Goal: Find specific page/section: Find specific page/section

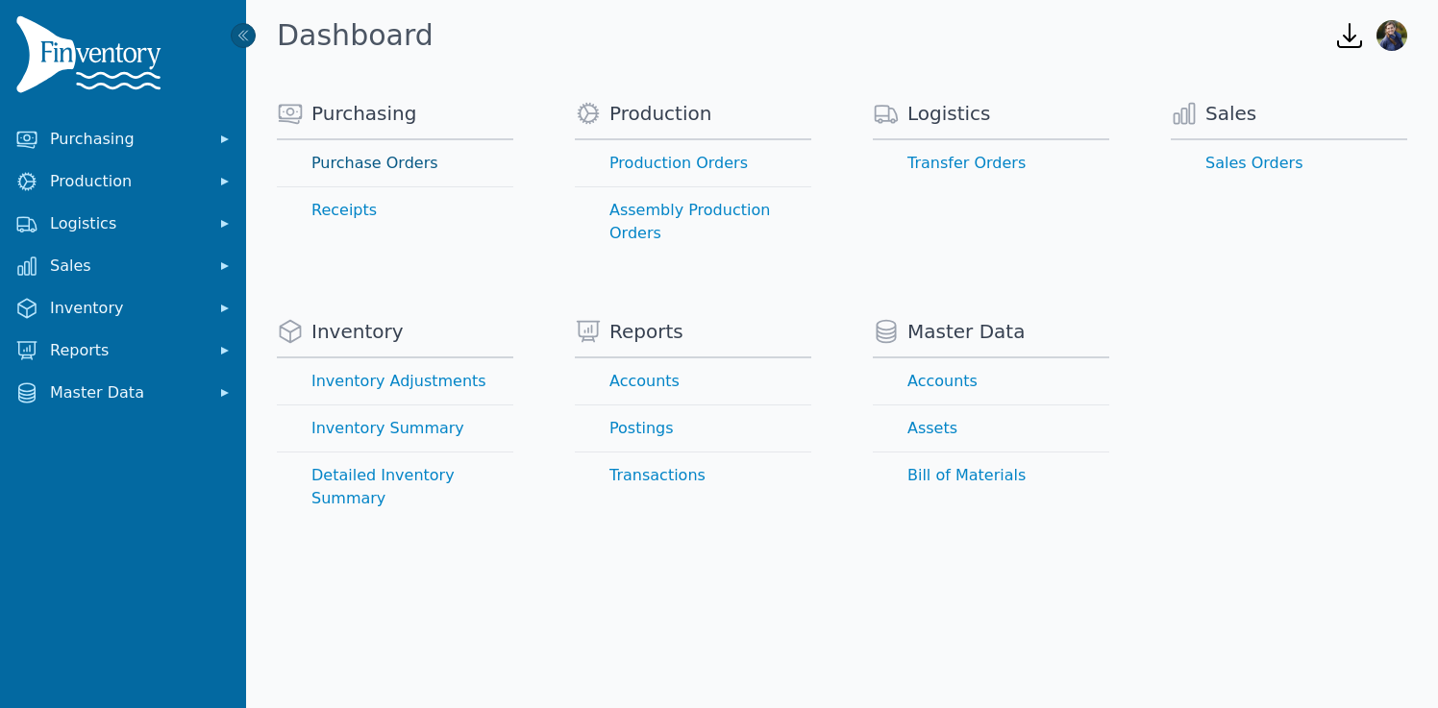
click at [346, 163] on link "Purchase Orders" at bounding box center [395, 163] width 236 height 46
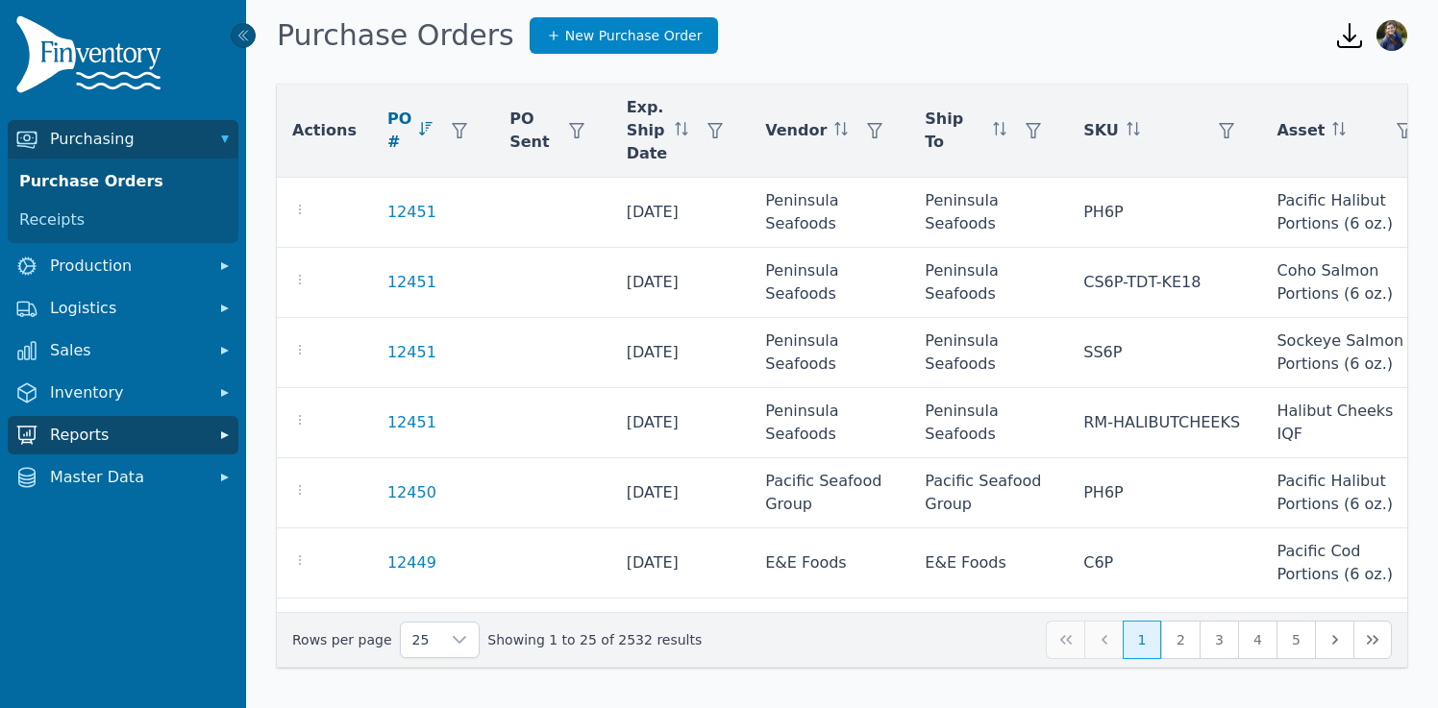
click at [78, 432] on span "Reports" at bounding box center [127, 435] width 154 height 23
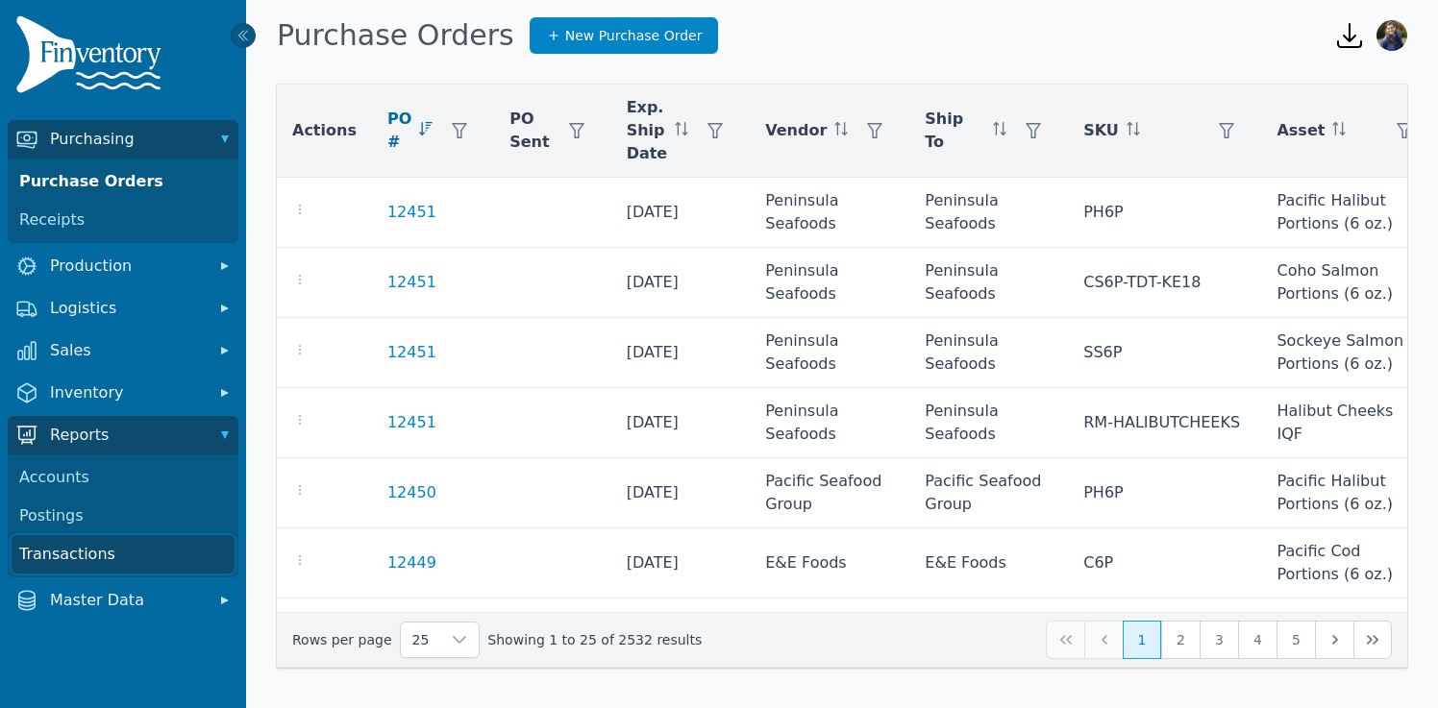
click at [81, 551] on link "Transactions" at bounding box center [123, 554] width 223 height 38
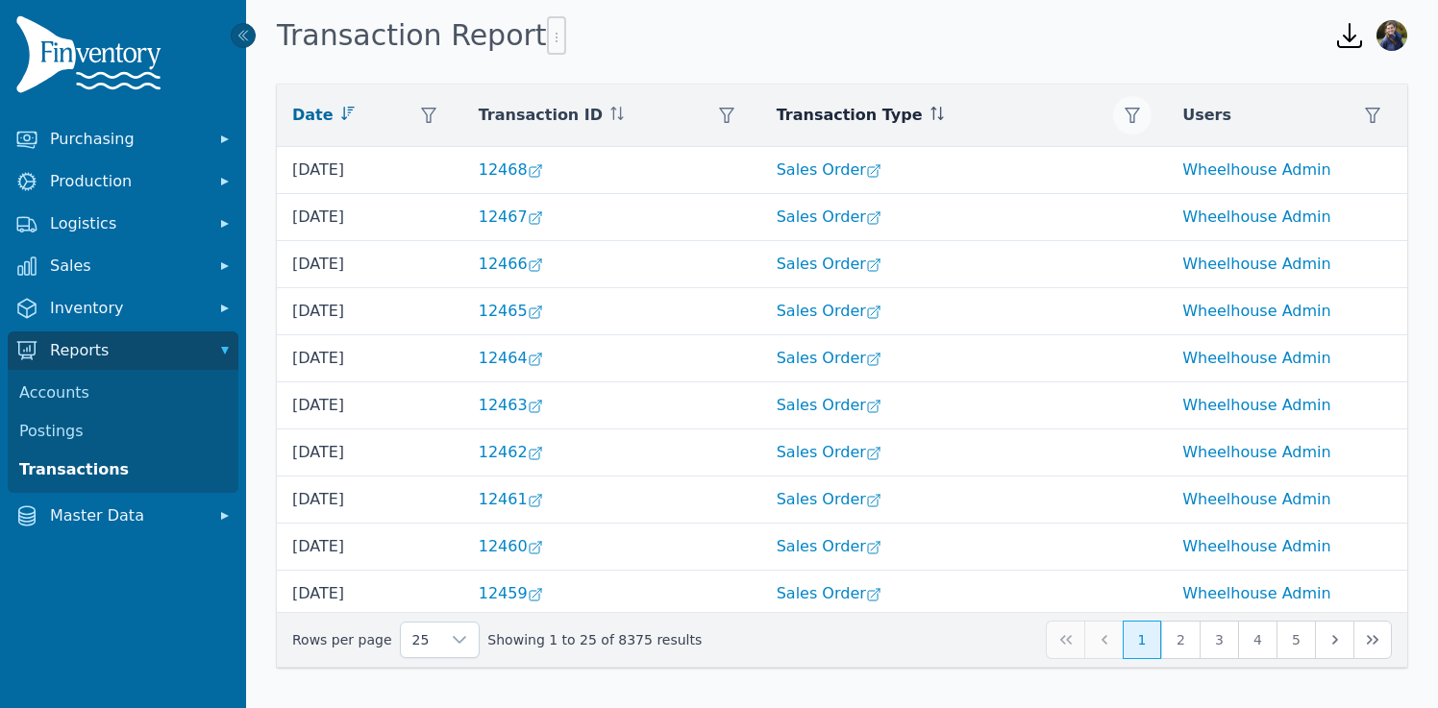
click at [1137, 114] on icon "button" at bounding box center [1132, 115] width 15 height 15
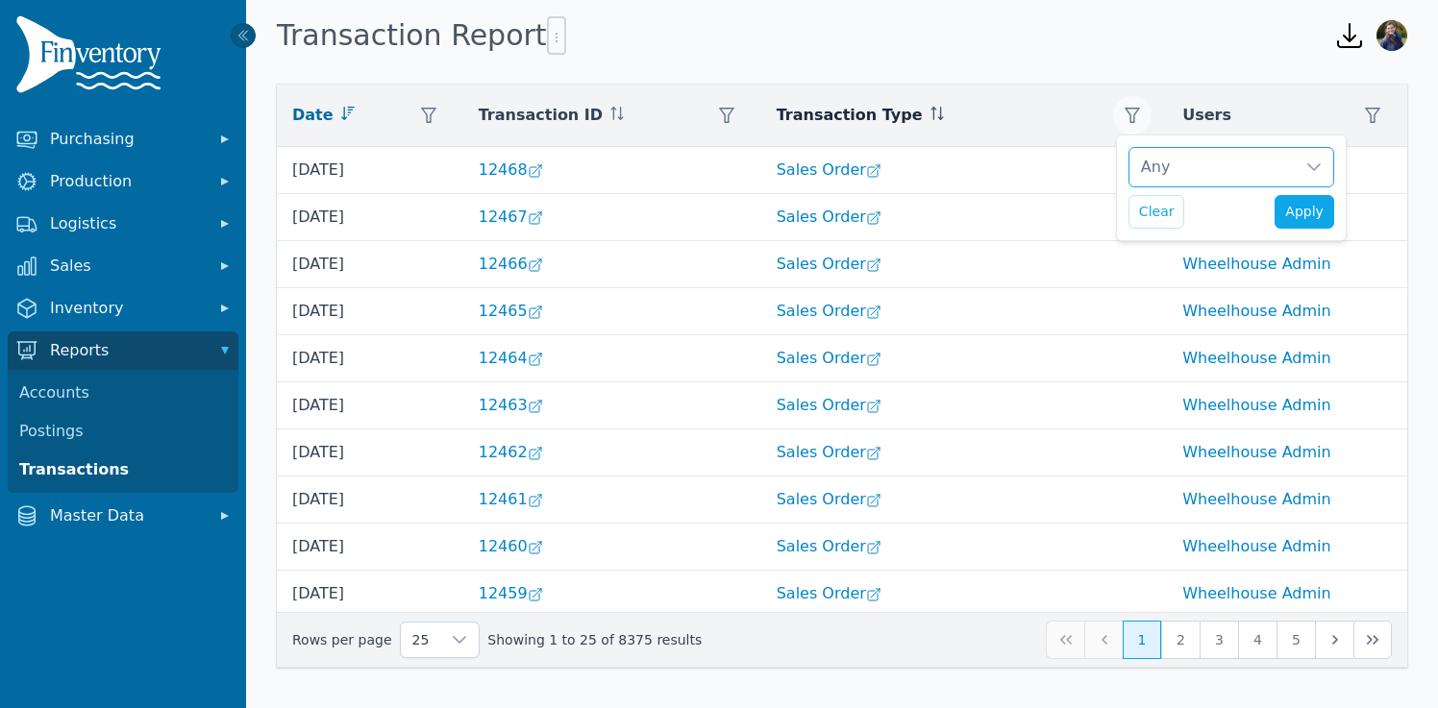
scroll to position [19, 12]
click at [1331, 162] on div at bounding box center [1314, 167] width 38 height 38
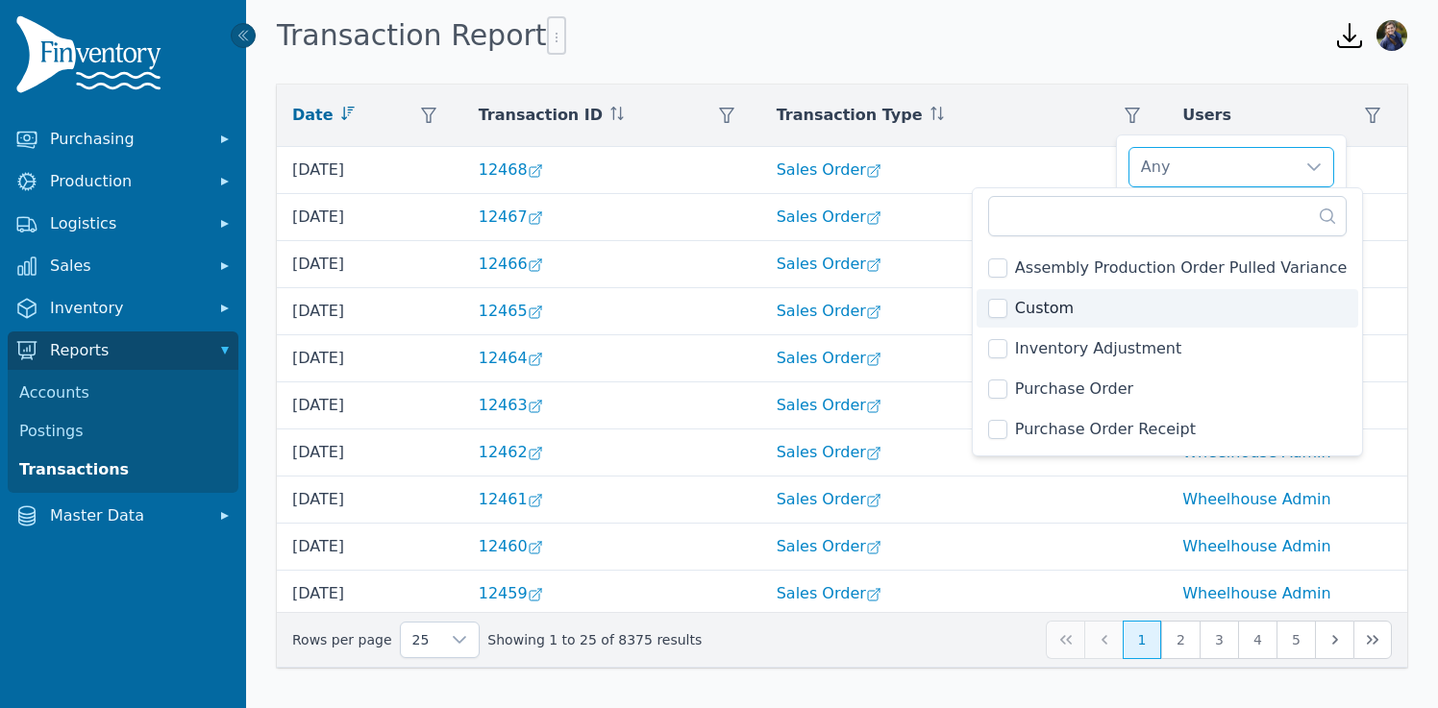
scroll to position [88, 0]
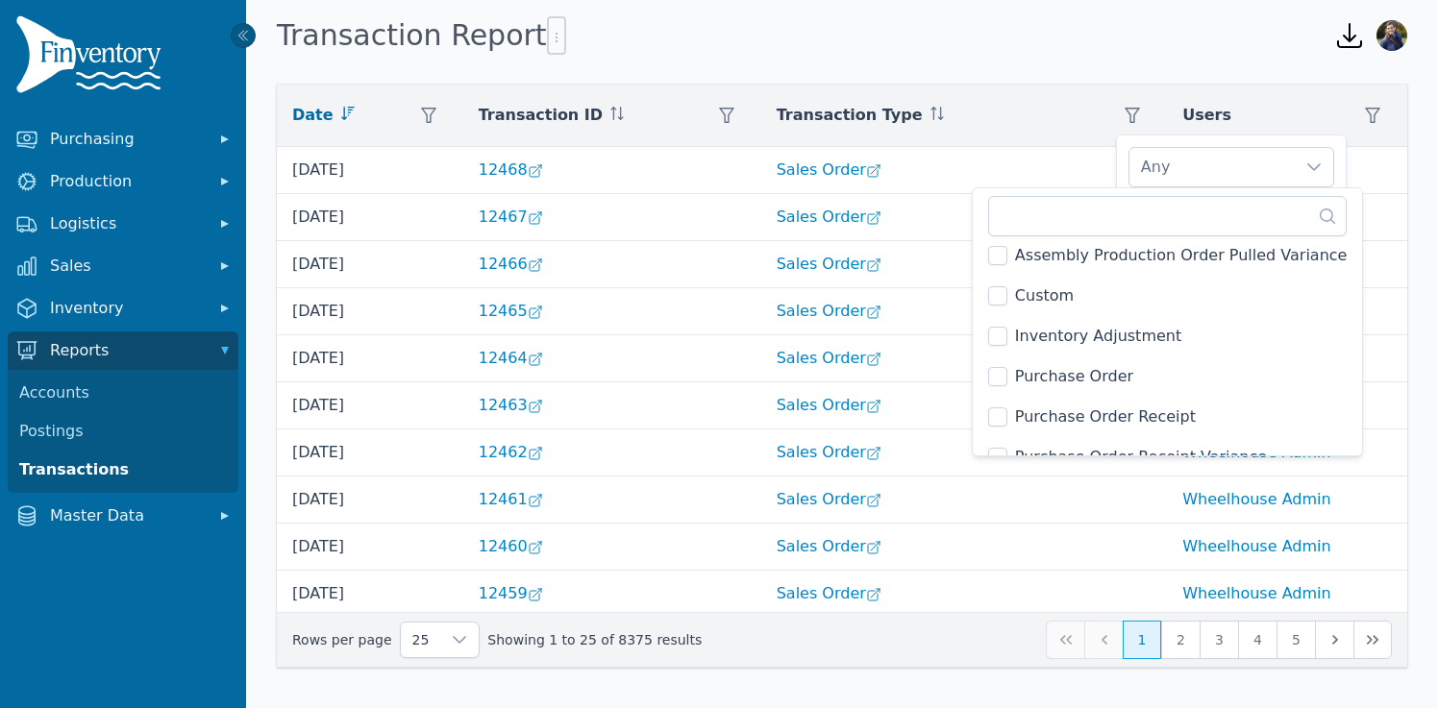
click at [1043, 375] on span "Purchase Order" at bounding box center [1074, 376] width 118 height 23
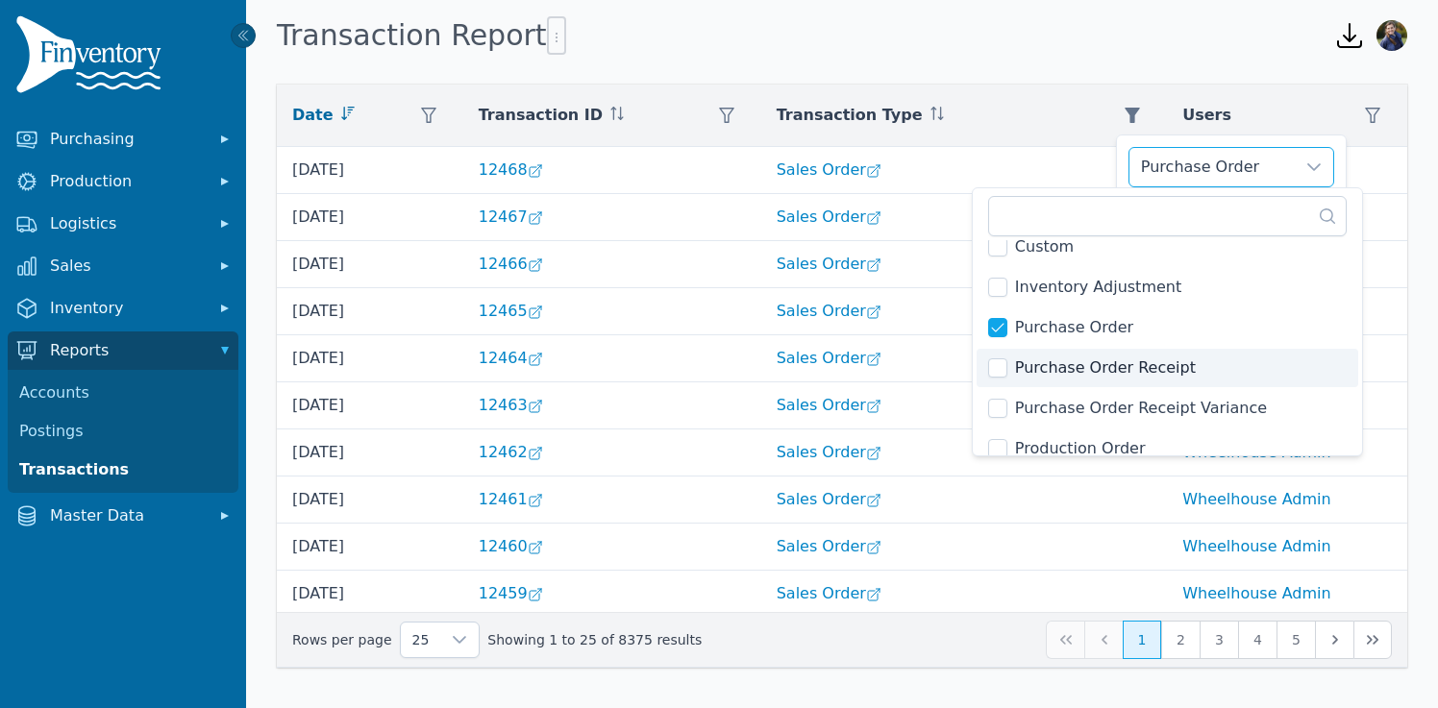
scroll to position [140, 0]
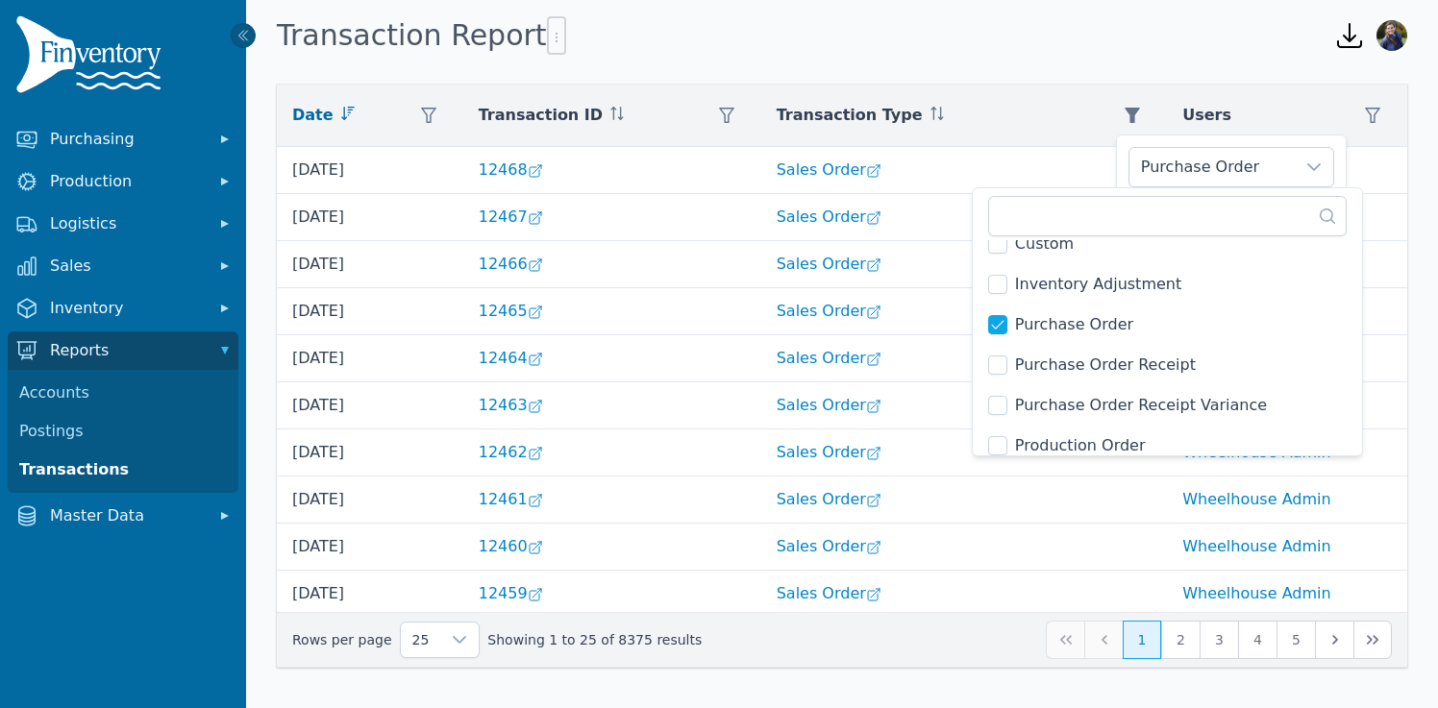
click at [1047, 371] on span "Purchase Order Receipt" at bounding box center [1105, 365] width 181 height 23
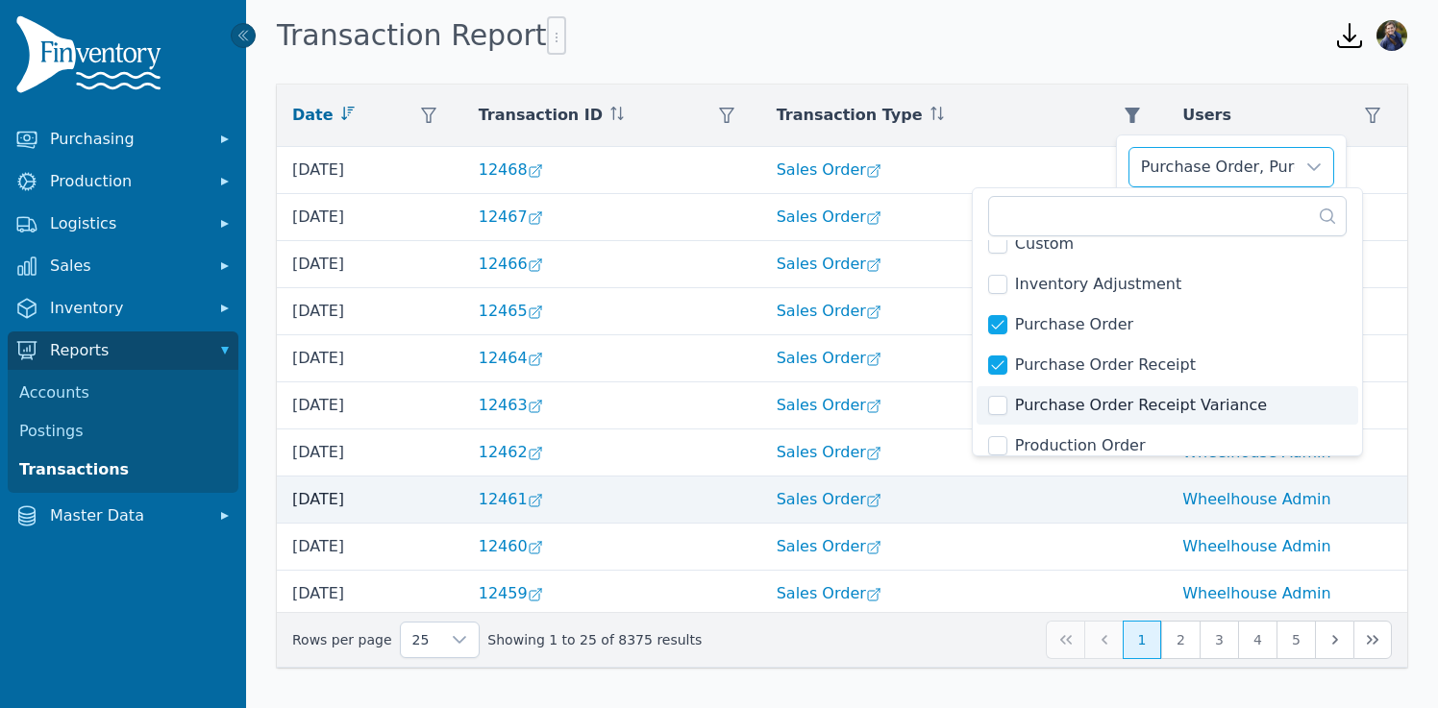
scroll to position [150, 0]
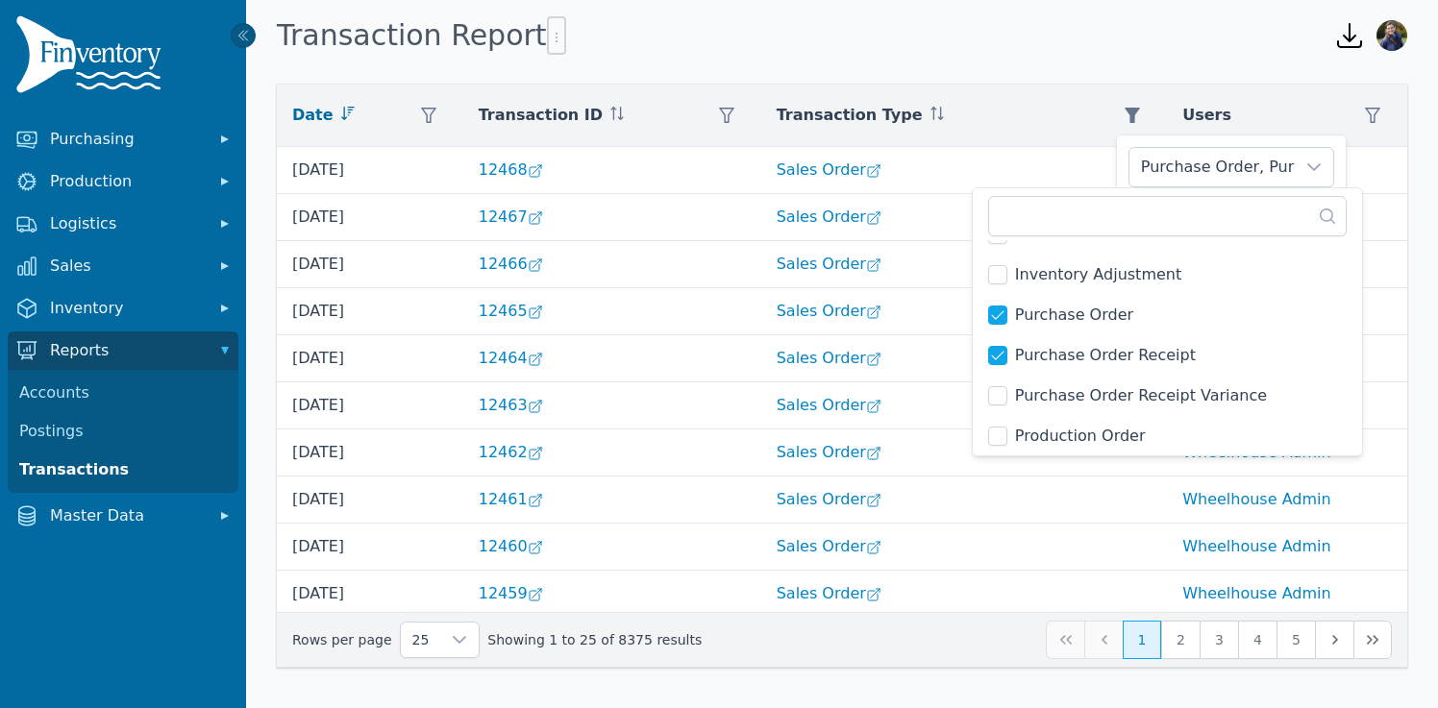
click at [1038, 402] on span "Purchase Order Receipt Variance" at bounding box center [1141, 395] width 252 height 23
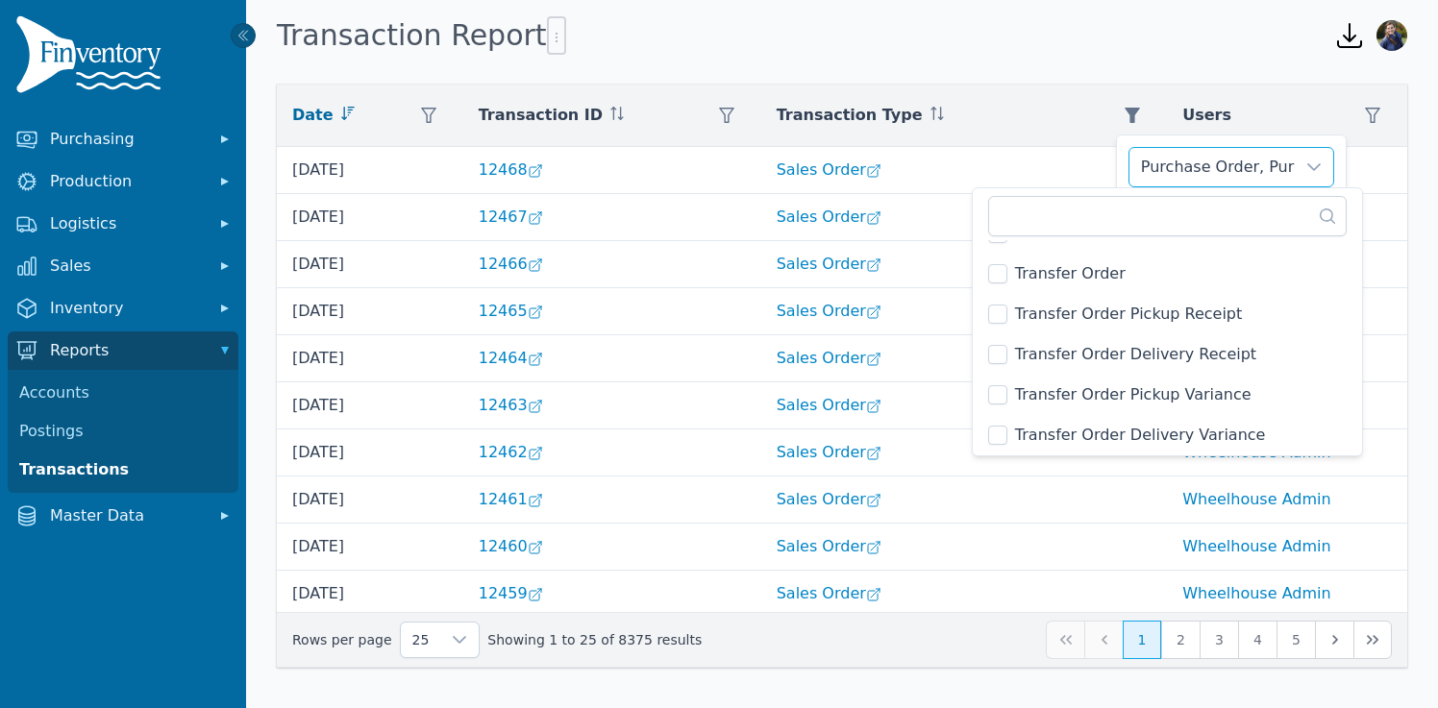
scroll to position [477, 0]
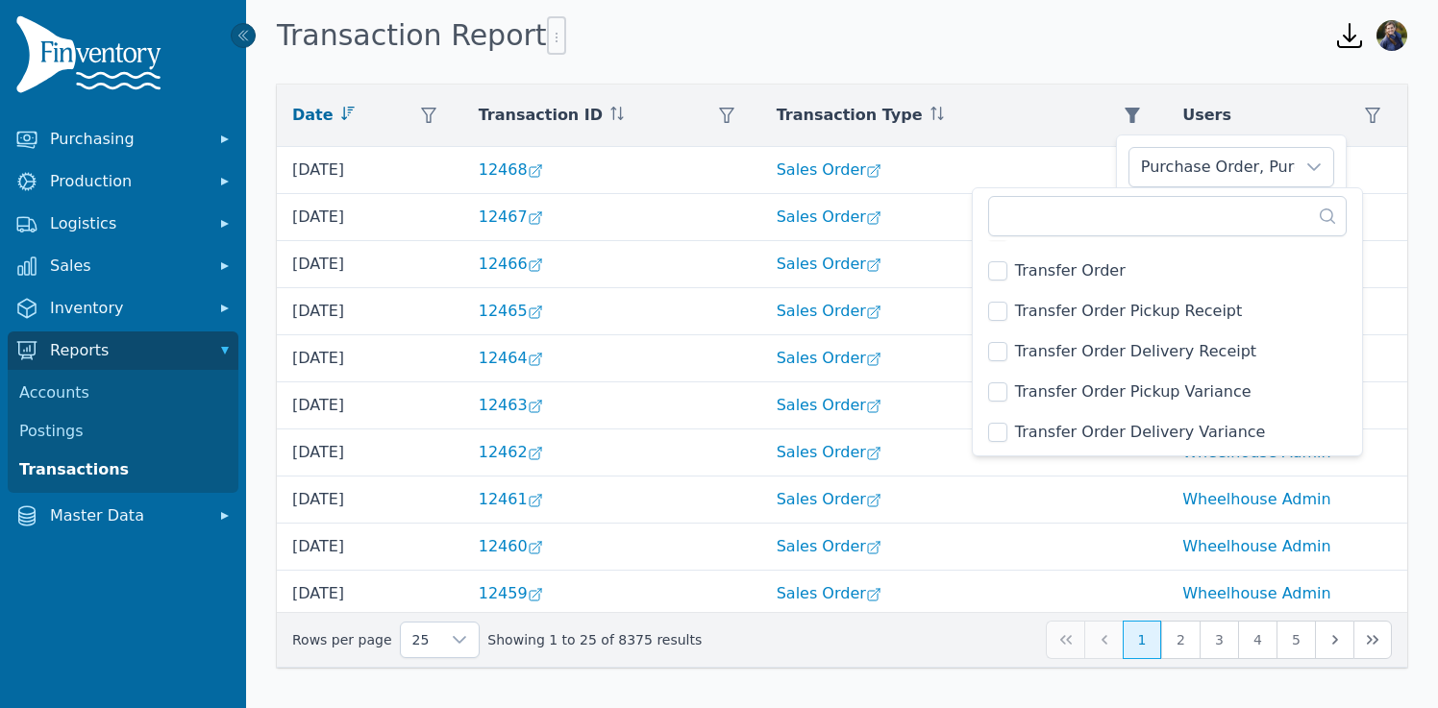
click at [1052, 27] on div "Transaction Report" at bounding box center [794, 36] width 1034 height 52
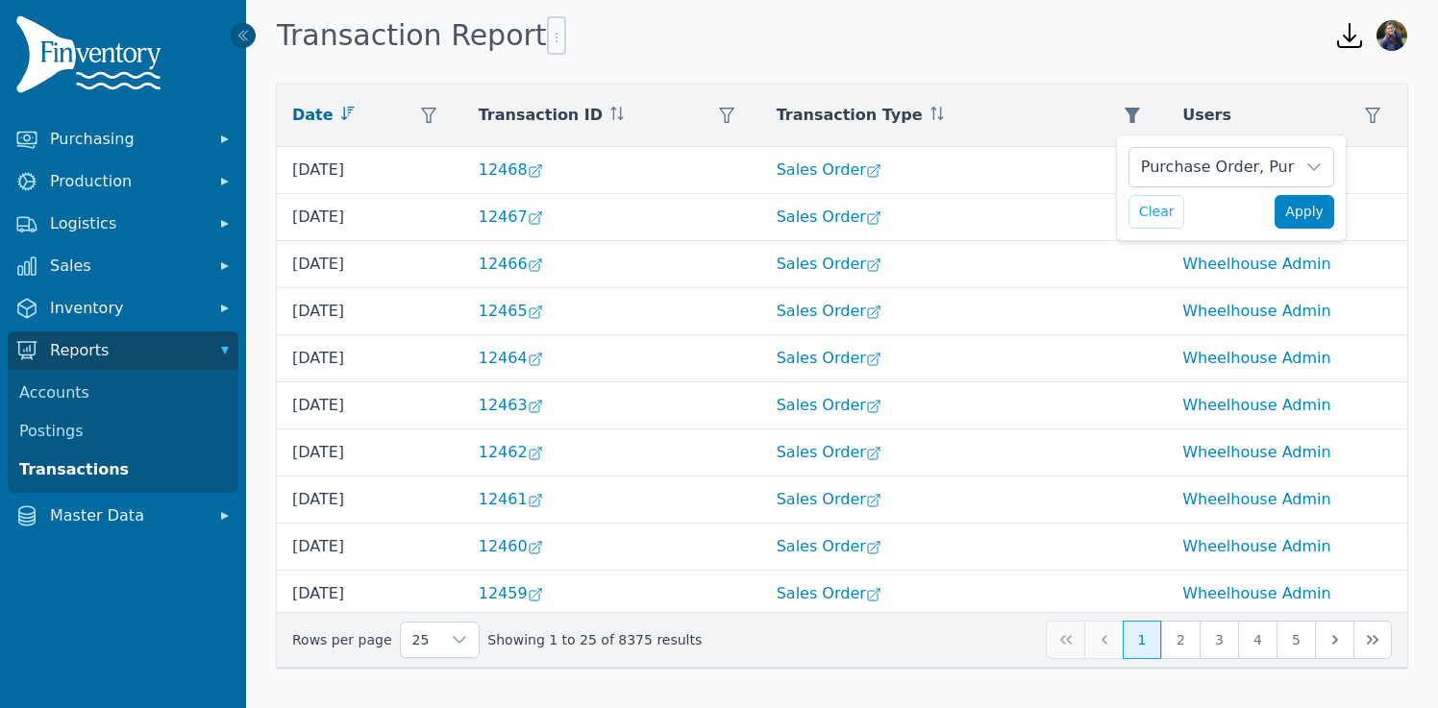
click at [1311, 214] on span "Apply" at bounding box center [1304, 212] width 38 height 20
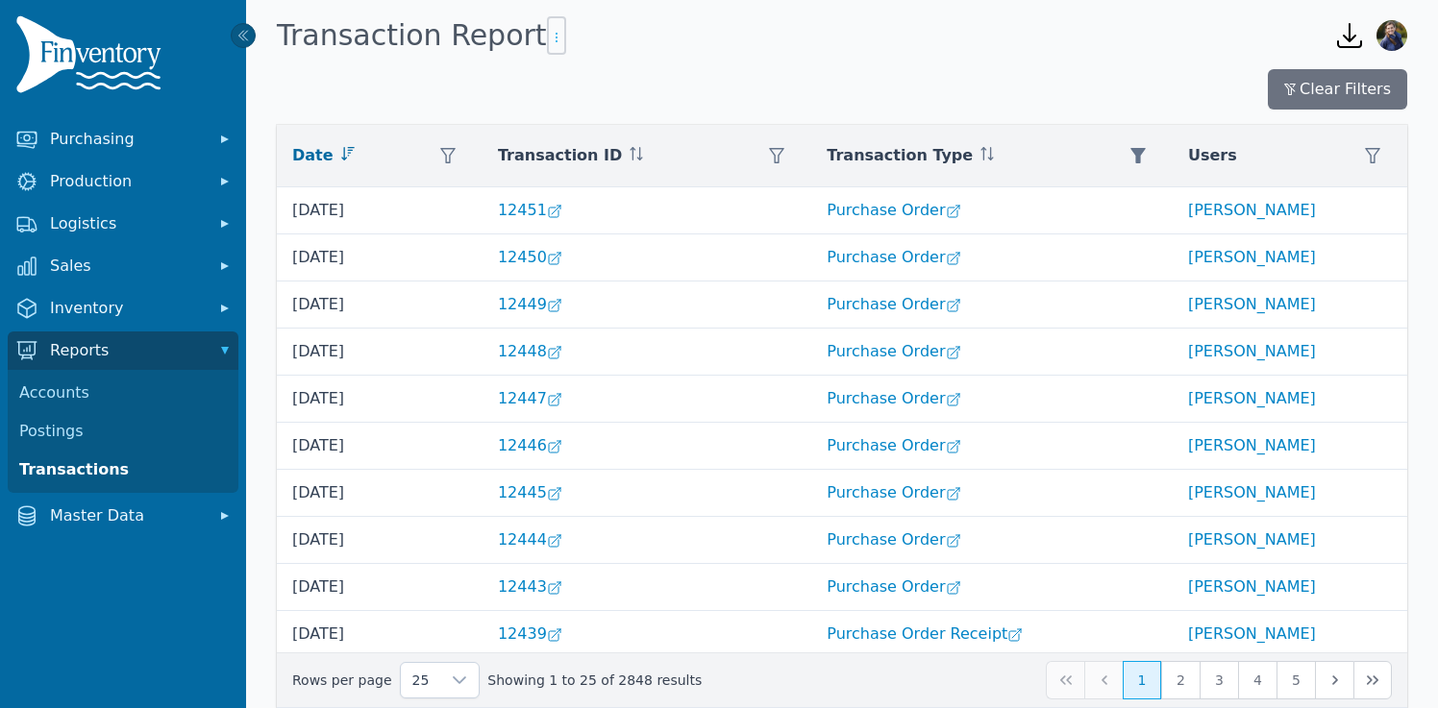
click at [549, 35] on icon "button" at bounding box center [556, 37] width 15 height 15
click at [566, 72] on span "Export .csv" at bounding box center [577, 75] width 110 height 15
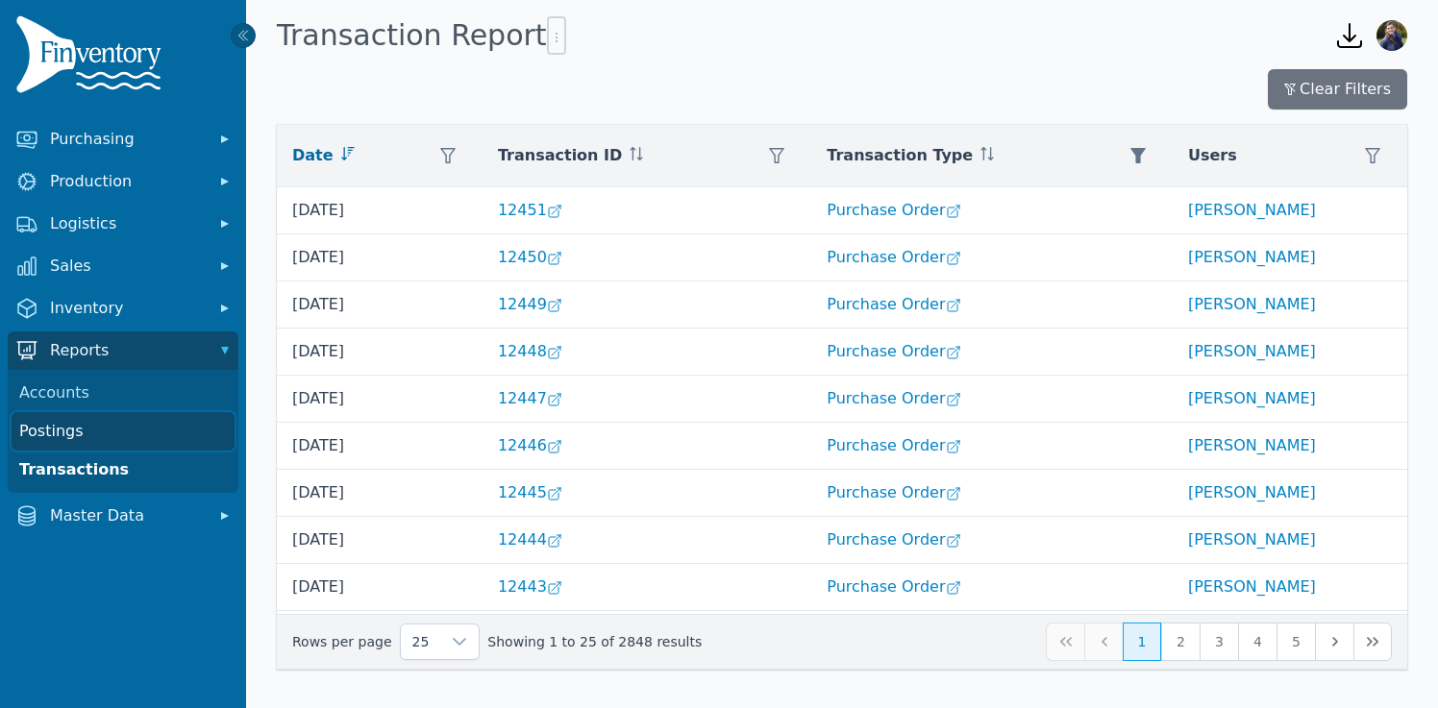
click at [62, 439] on link "Postings" at bounding box center [123, 431] width 223 height 38
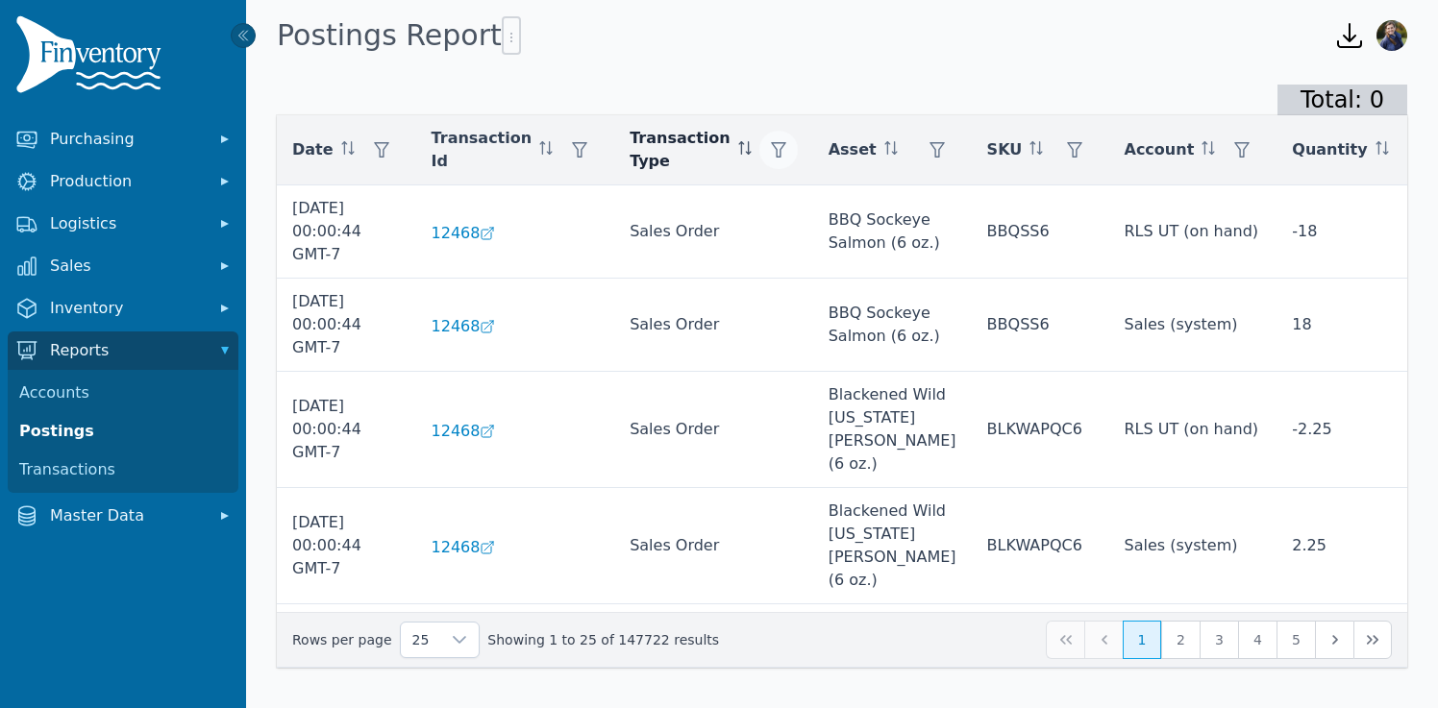
click at [771, 145] on icon "button" at bounding box center [778, 149] width 15 height 15
click at [791, 187] on div "Any" at bounding box center [818, 202] width 165 height 38
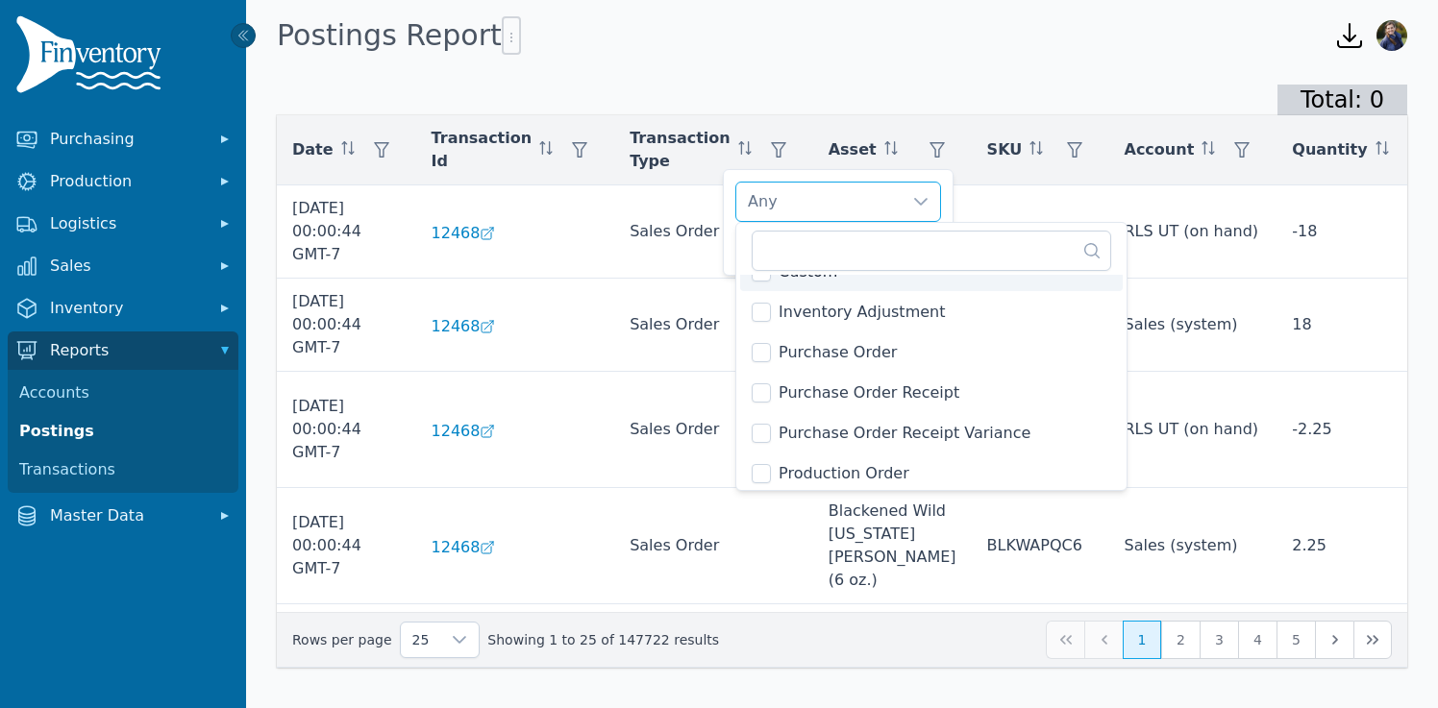
scroll to position [149, 0]
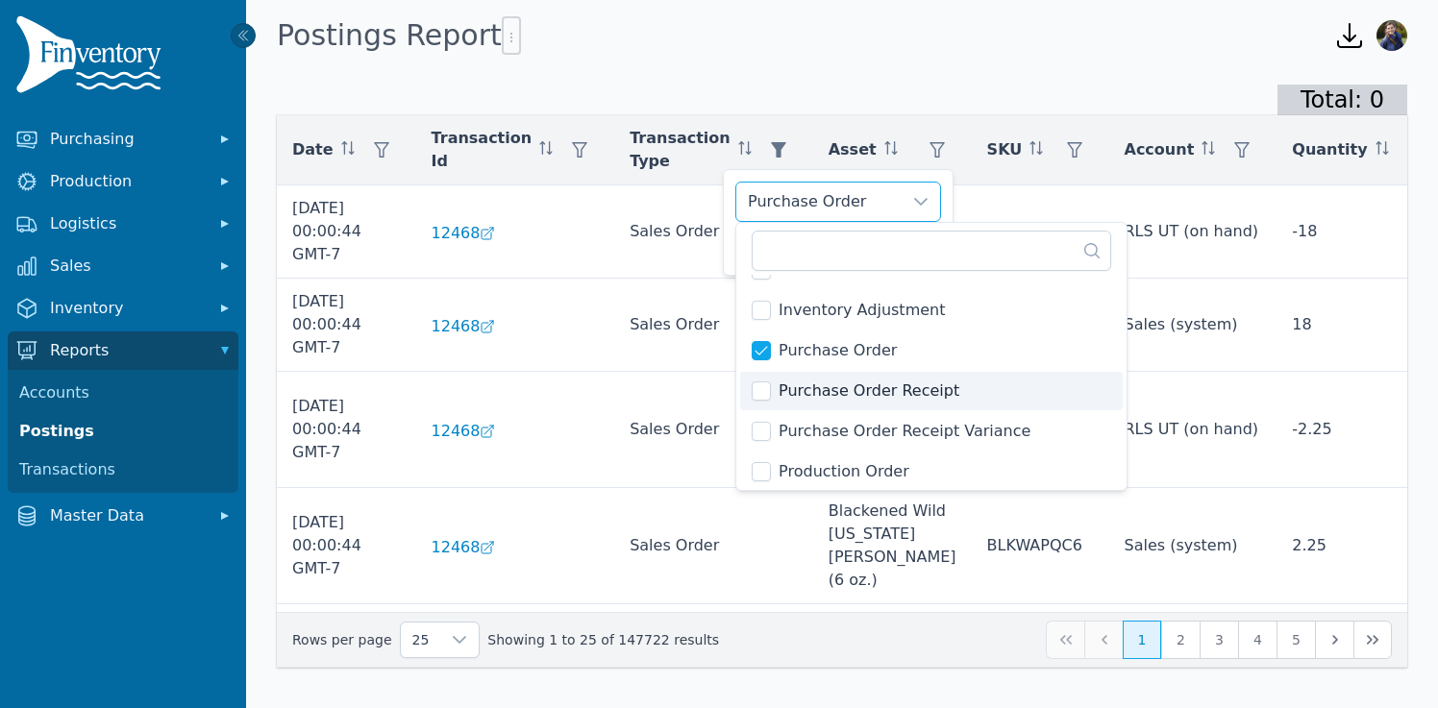
click at [796, 391] on span "Purchase Order Receipt" at bounding box center [869, 391] width 181 height 23
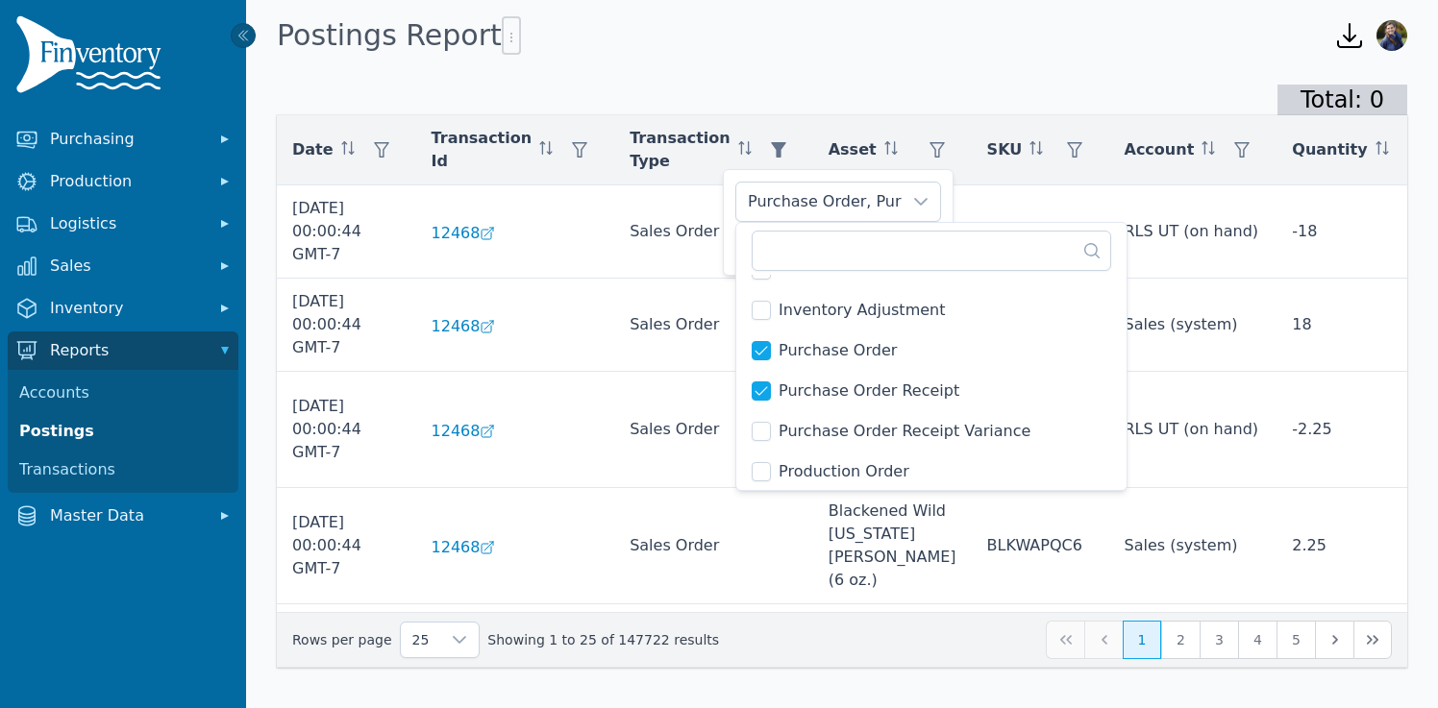
click at [807, 422] on span "Purchase Order Receipt Variance" at bounding box center [905, 431] width 252 height 23
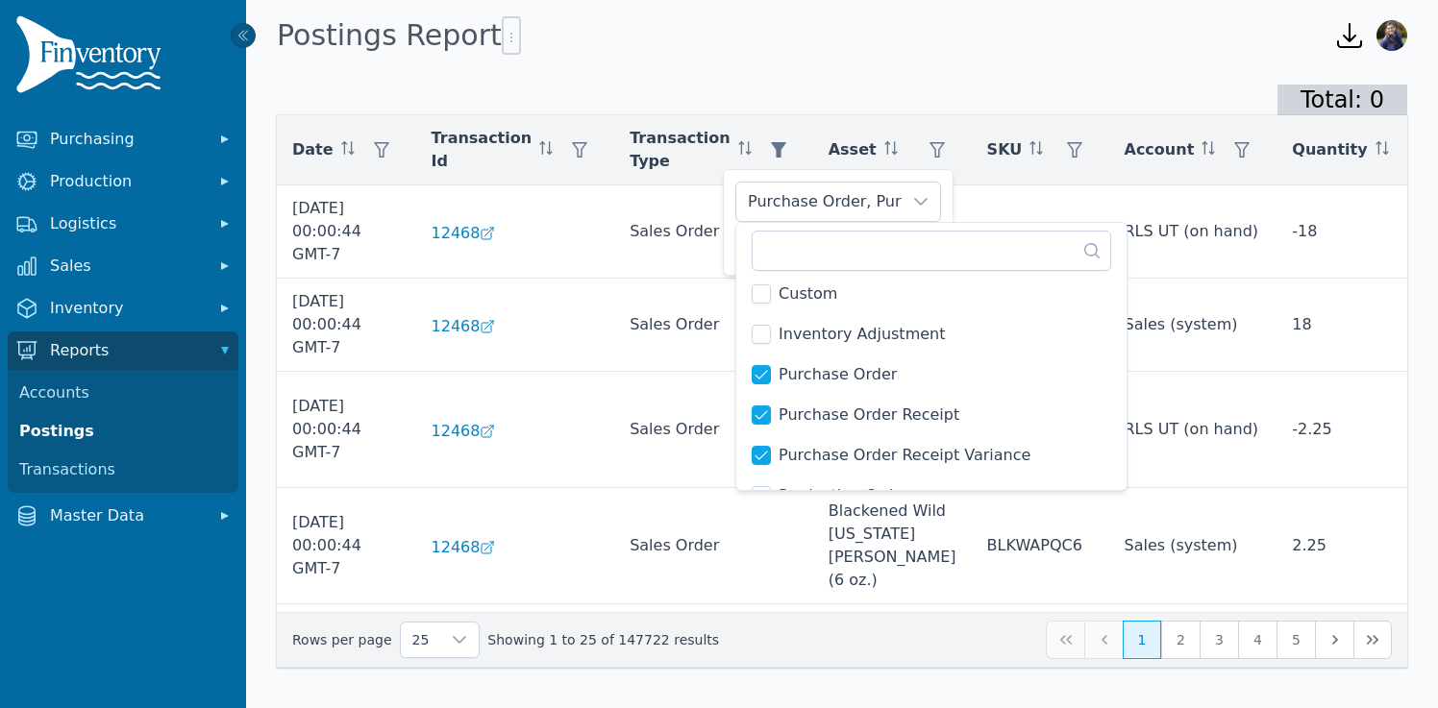
click at [928, 79] on div "Total: 0 Date Transaction Id Transaction Type Asset SKU Account Quantity Relate…" at bounding box center [842, 380] width 1192 height 637
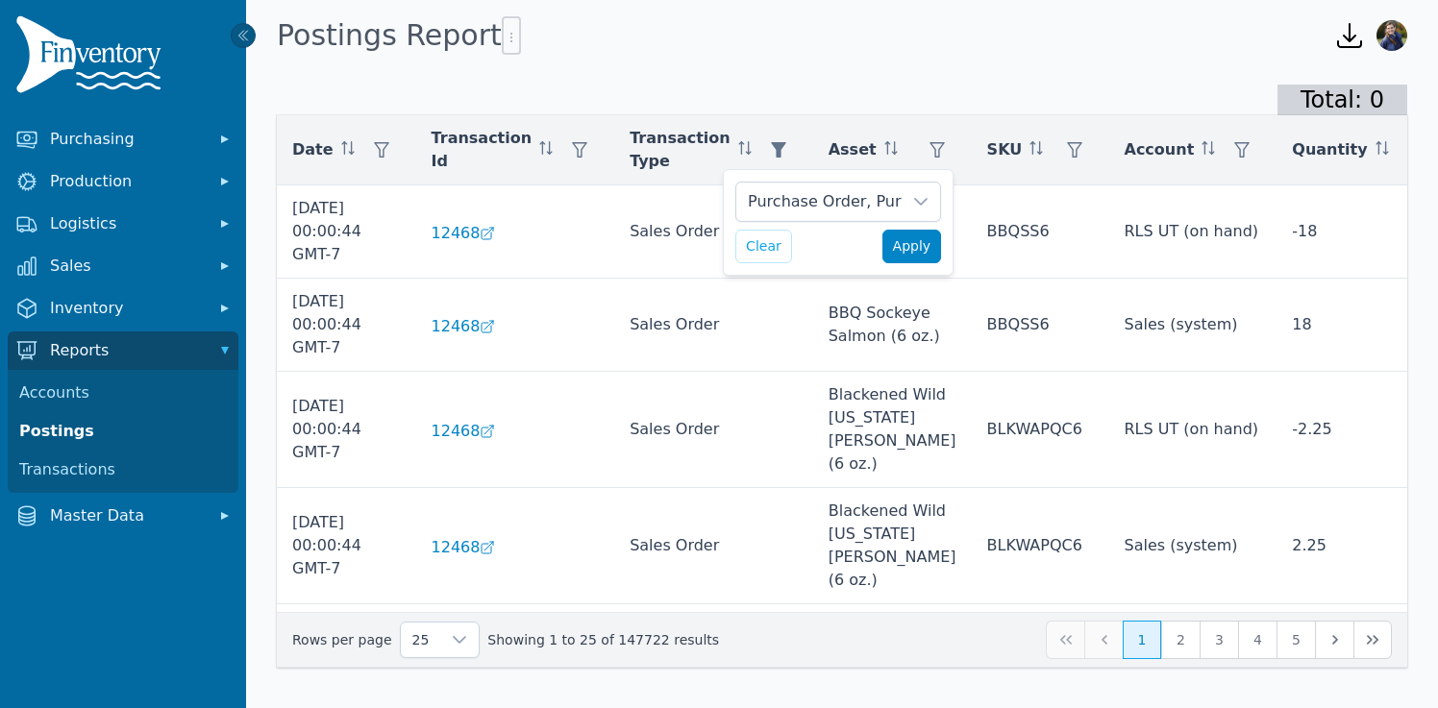
click at [909, 239] on span "Apply" at bounding box center [912, 246] width 38 height 20
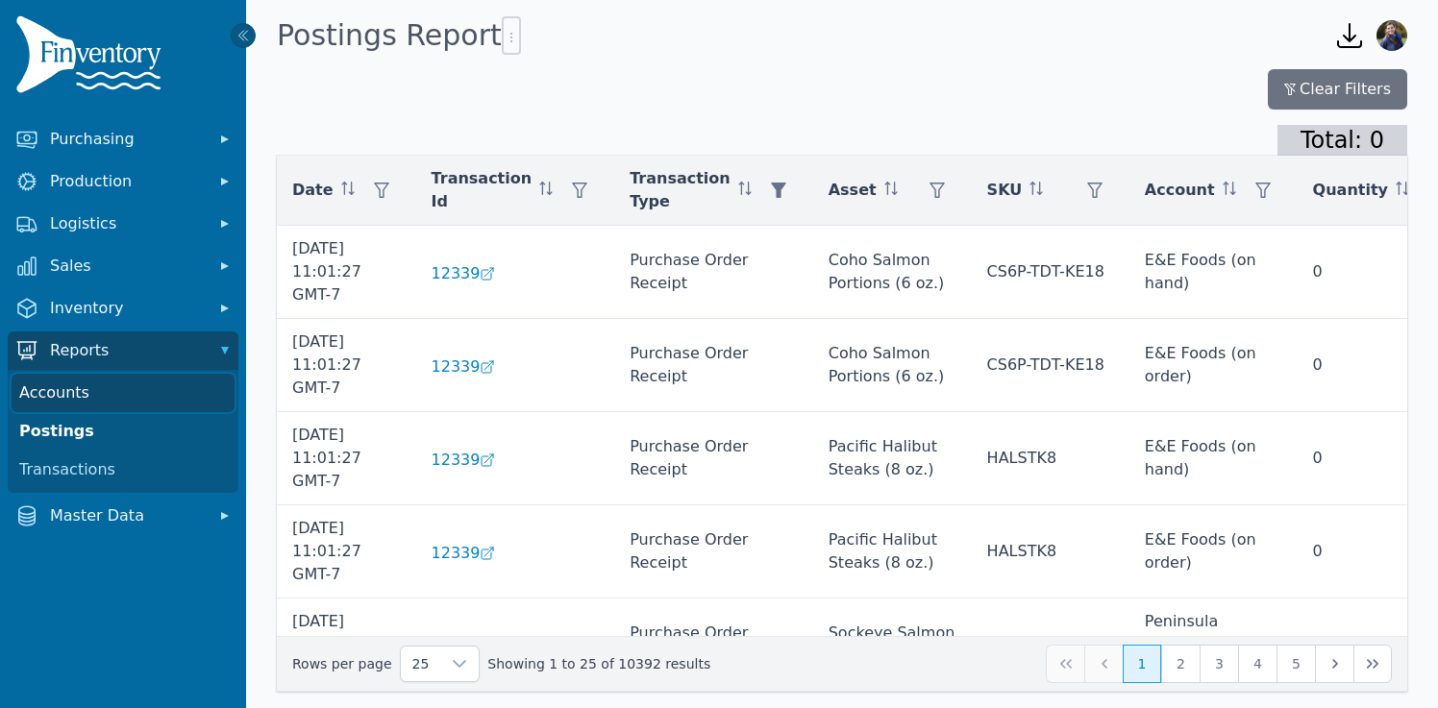
click at [78, 395] on link "Accounts" at bounding box center [123, 393] width 223 height 38
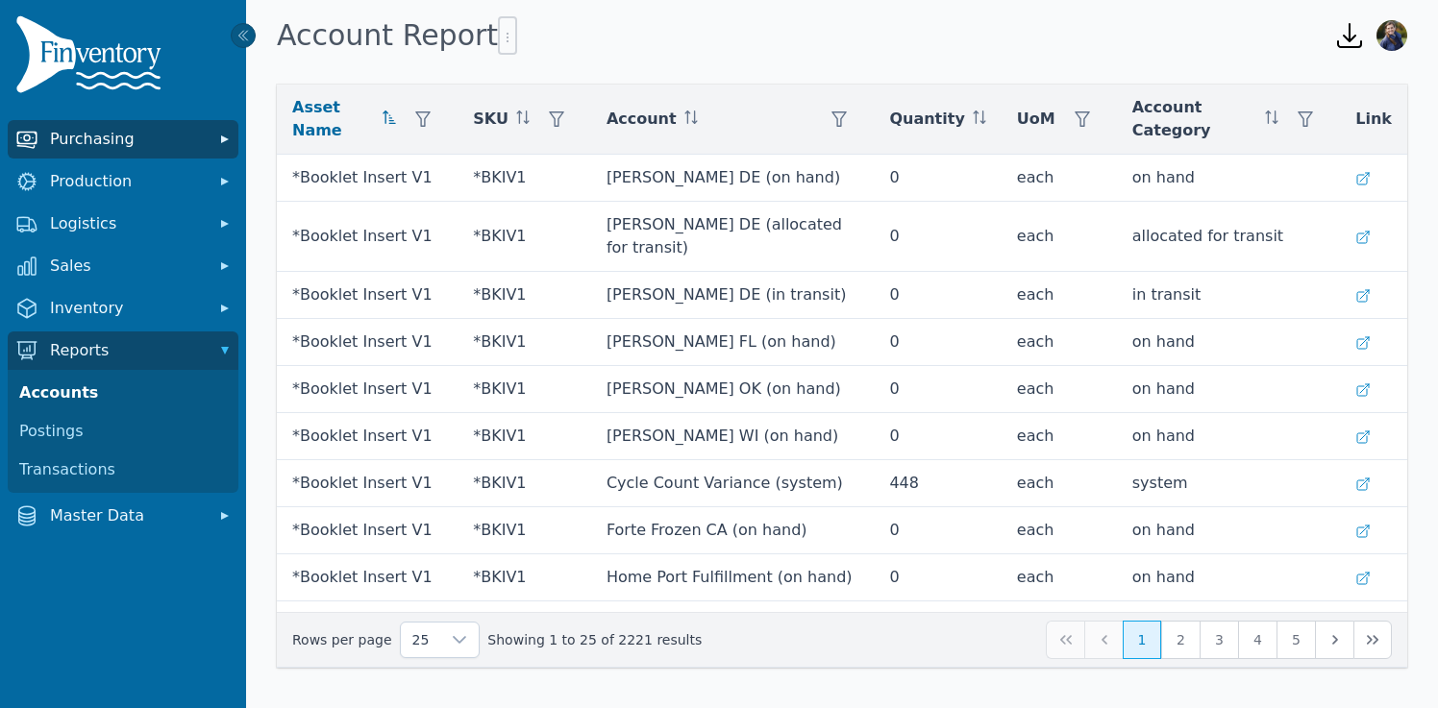
click at [129, 144] on span "Purchasing" at bounding box center [127, 139] width 154 height 23
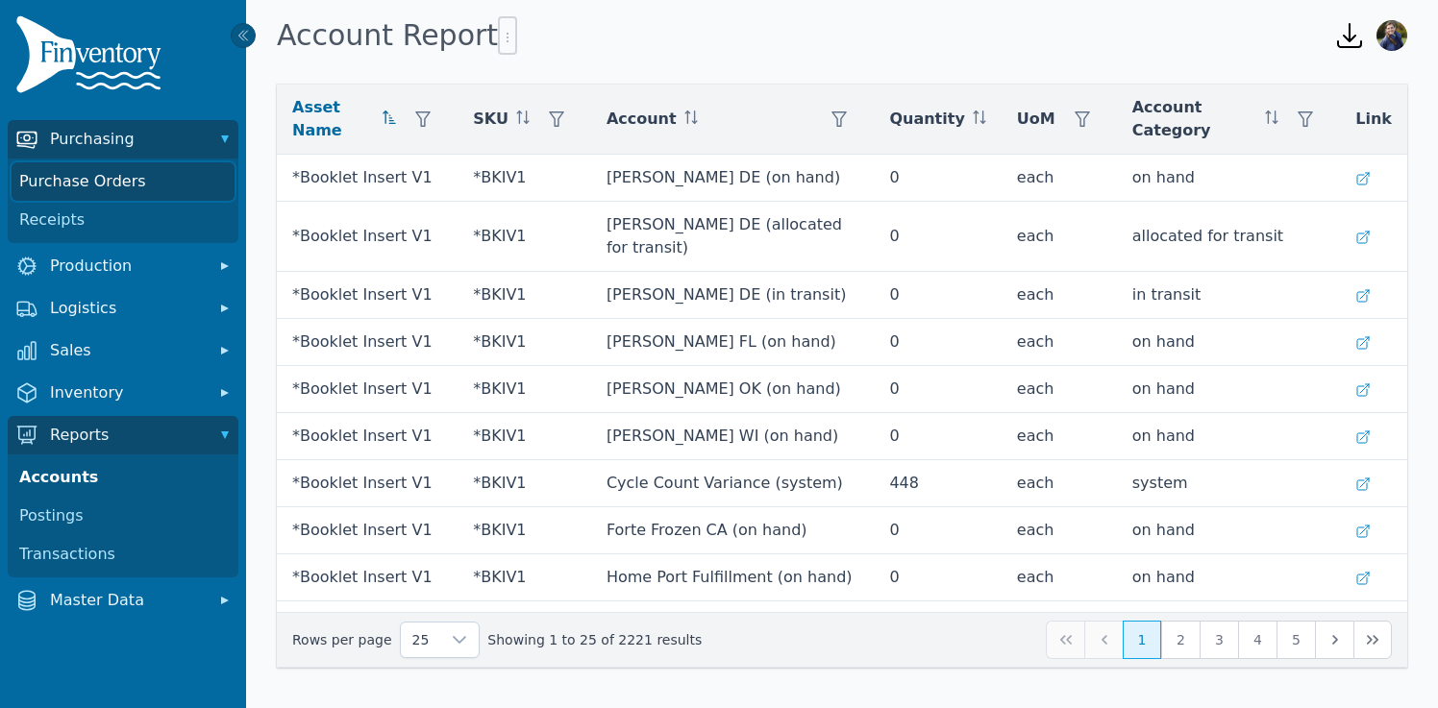
click at [119, 181] on link "Purchase Orders" at bounding box center [123, 181] width 223 height 38
